Goal: Task Accomplishment & Management: Manage account settings

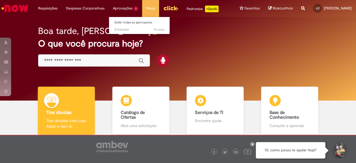
click at [62, 7] on li "Aprovações 1 Exibir todas as aprovações 7h atrás 7 horas atrás R13461220" at bounding box center [48, 8] width 28 height 17
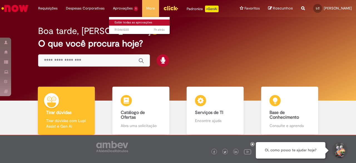
click at [132, 22] on link "Exibir todas as aprovações" at bounding box center [139, 22] width 61 height 6
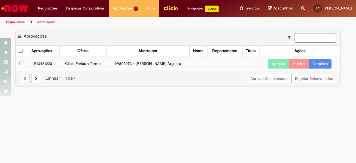
click at [320, 61] on link "Detalhes" at bounding box center [320, 63] width 23 height 9
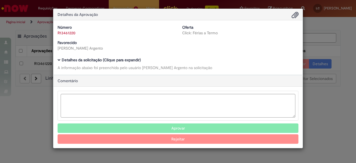
click at [209, 128] on button "Aprovar" at bounding box center [178, 127] width 241 height 9
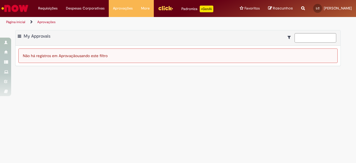
click at [26, 9] on img "Ir para a Homepage" at bounding box center [15, 8] width 29 height 11
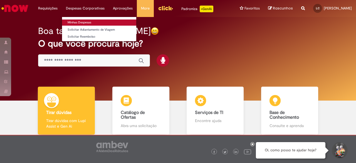
click at [92, 24] on link "Minhas Despesas" at bounding box center [99, 22] width 74 height 6
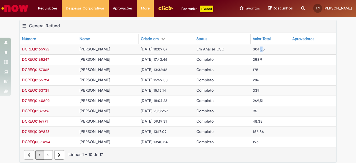
click at [265, 52] on td "304,35" at bounding box center [271, 49] width 40 height 10
drag, startPoint x: 279, startPoint y: 50, endPoint x: 282, endPoint y: 48, distance: 4.0
click at [283, 50] on tr "DCREQ0165922 [PERSON_NAME] [DATE] 10:09:07 Em Análise CSC 304,35" at bounding box center [178, 49] width 317 height 10
